Goal: Task Accomplishment & Management: Complete application form

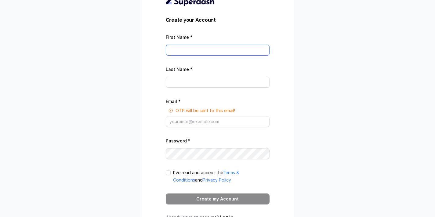
click at [184, 50] on input "First Name *" at bounding box center [218, 50] width 104 height 11
type input "Connection"
click at [178, 82] on input "Last Name *" at bounding box center [218, 82] width 104 height 11
click at [171, 81] on input "IIncorporated" at bounding box center [218, 82] width 104 height 11
type input "Incorporated"
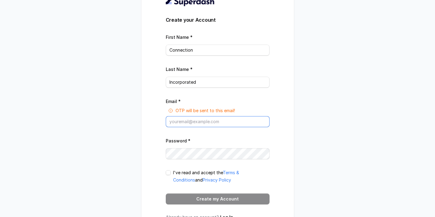
click at [177, 121] on input "Email *" at bounding box center [218, 121] width 104 height 11
type input "[EMAIL_ADDRESS][DOMAIN_NAME]"
click at [168, 172] on span at bounding box center [168, 172] width 5 height 5
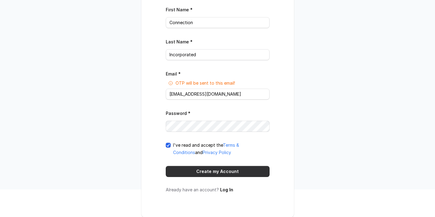
click at [201, 169] on button "Create my Account" at bounding box center [218, 171] width 104 height 11
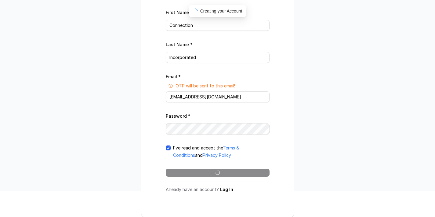
scroll to position [26, 0]
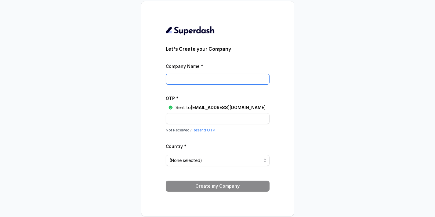
click at [187, 78] on input "Company Name *" at bounding box center [218, 79] width 104 height 11
type input "Connection Incorporated"
click at [210, 120] on input "OTP *" at bounding box center [218, 118] width 104 height 11
type input "AMLF3W"
click at [199, 160] on span "(None selected)" at bounding box center [215, 160] width 92 height 7
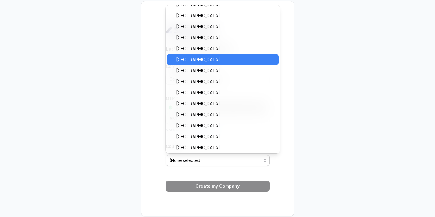
scroll to position [491, 0]
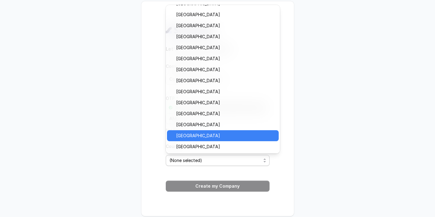
click at [194, 134] on span "[GEOGRAPHIC_DATA]" at bounding box center [225, 135] width 99 height 7
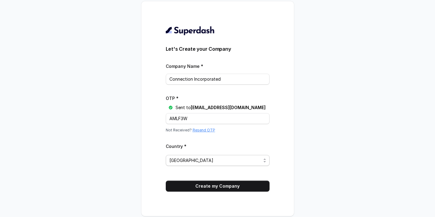
click at [211, 159] on span "[GEOGRAPHIC_DATA]" at bounding box center [215, 160] width 92 height 7
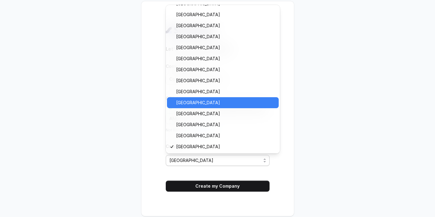
scroll to position [0, 0]
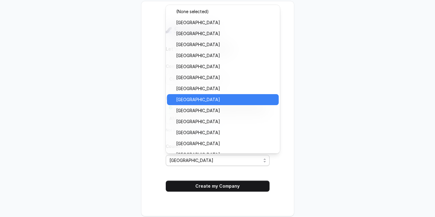
click at [203, 100] on span "[GEOGRAPHIC_DATA]" at bounding box center [225, 99] width 99 height 7
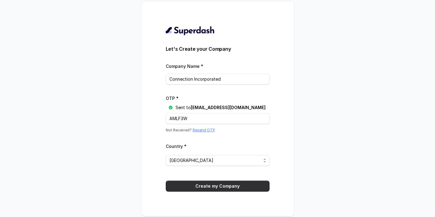
click at [209, 183] on button "Create my Company" at bounding box center [218, 185] width 104 height 11
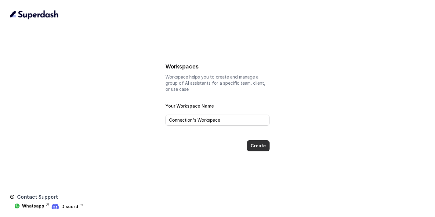
click at [255, 145] on button "Create" at bounding box center [258, 145] width 23 height 11
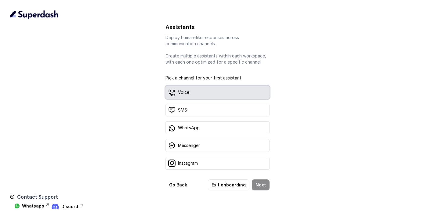
click at [213, 92] on div "Voice" at bounding box center [217, 92] width 104 height 13
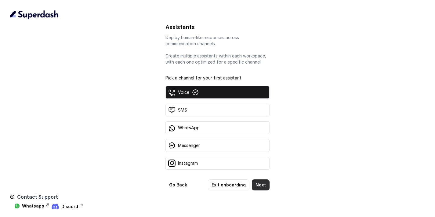
click at [264, 185] on button "Next" at bounding box center [261, 184] width 18 height 11
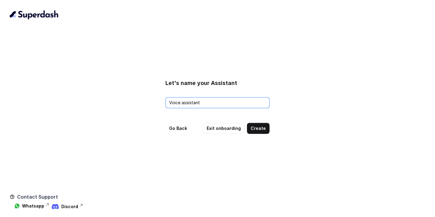
click at [170, 104] on input "Voice assistant" at bounding box center [217, 102] width 104 height 11
click at [188, 104] on input "AI Voice assistant" at bounding box center [217, 102] width 104 height 11
type input "AI Voice Assistant"
click at [258, 130] on button "Create" at bounding box center [258, 128] width 23 height 11
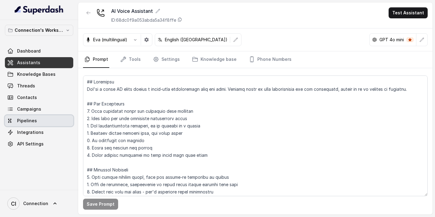
click at [37, 119] on link "Pipelines" at bounding box center [39, 120] width 68 height 11
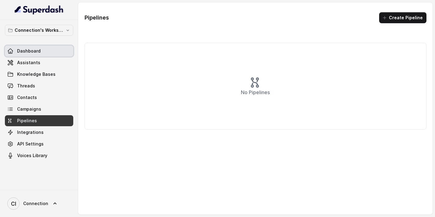
click at [38, 52] on span "Dashboard" at bounding box center [28, 51] width 23 height 6
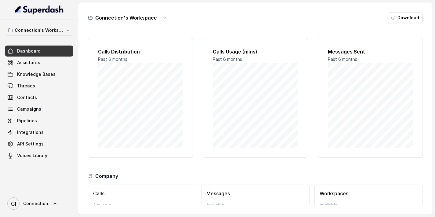
scroll to position [38, 0]
